Goal: Task Accomplishment & Management: Use online tool/utility

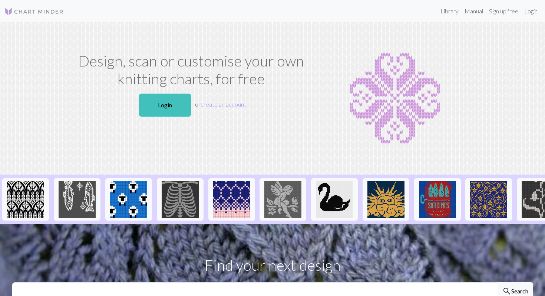
click at [528, 9] on link "Login" at bounding box center [531, 11] width 19 height 15
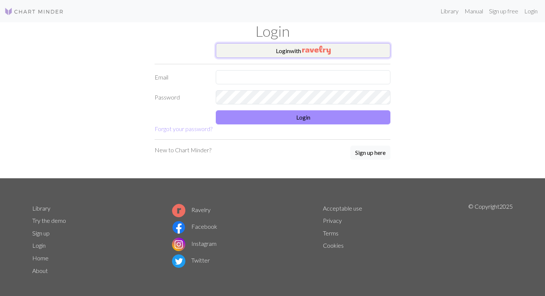
click at [312, 52] on img "button" at bounding box center [316, 50] width 29 height 9
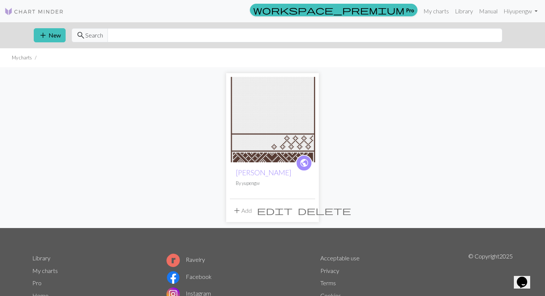
click at [258, 137] on img at bounding box center [272, 119] width 85 height 85
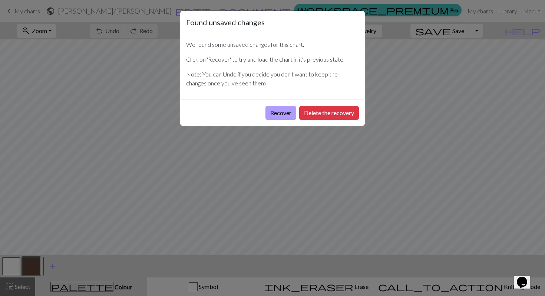
click at [277, 113] on button "Recover" at bounding box center [281, 113] width 31 height 14
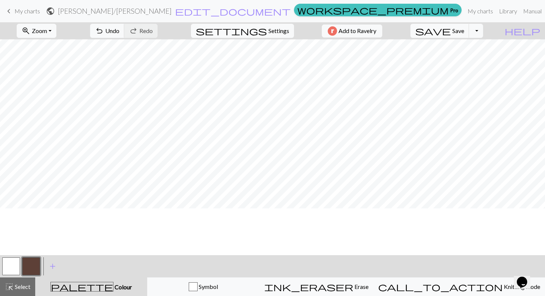
scroll to position [270, 0]
